Goal: Find specific page/section: Find specific page/section

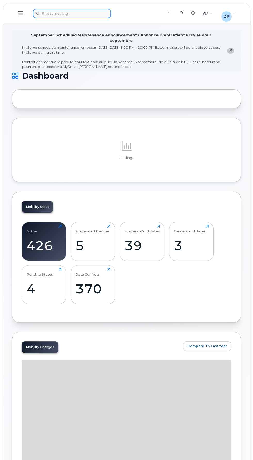
click at [61, 12] on div at bounding box center [97, 13] width 128 height 9
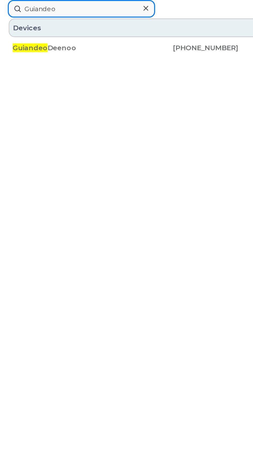
type input "Guiandeo"
click at [18, 25] on span "Guiandeo" at bounding box center [16, 25] width 19 height 5
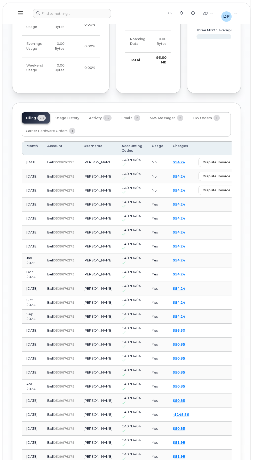
scroll to position [566, 0]
